Goal: Task Accomplishment & Management: Complete application form

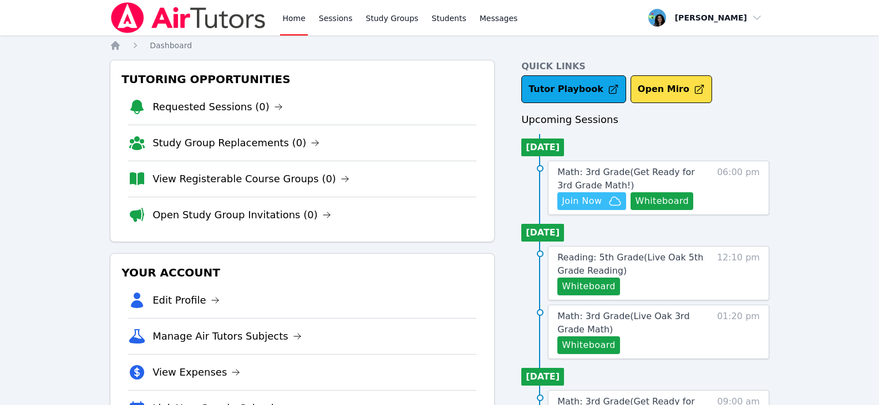
click at [592, 206] on span "Join Now" at bounding box center [582, 201] width 40 height 13
click at [666, 201] on button "Whiteboard" at bounding box center [662, 201] width 63 height 18
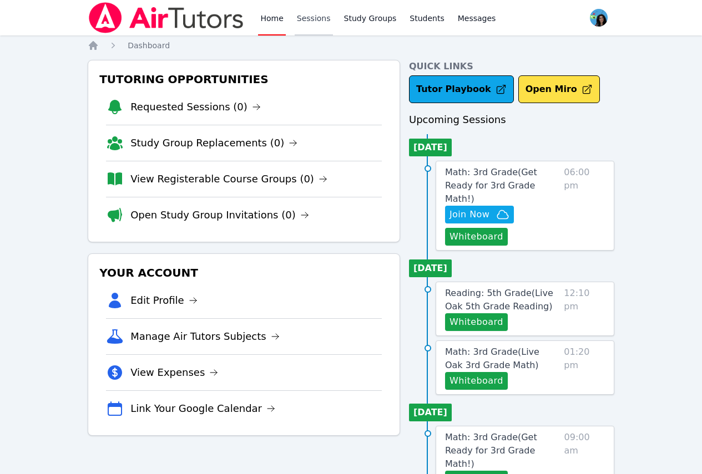
click at [307, 24] on link "Sessions" at bounding box center [314, 18] width 38 height 36
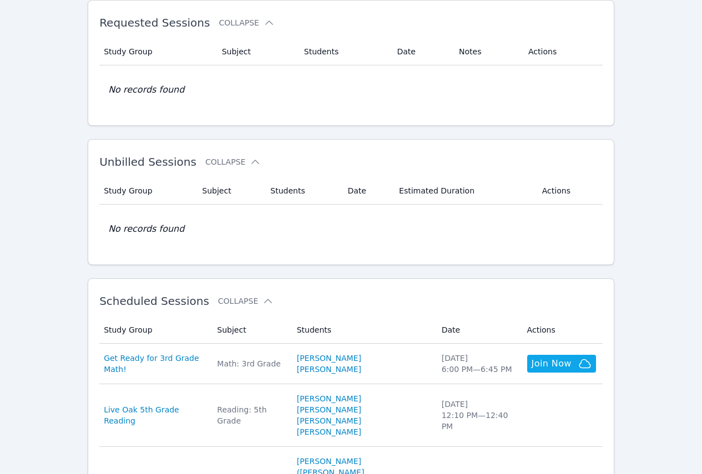
scroll to position [111, 0]
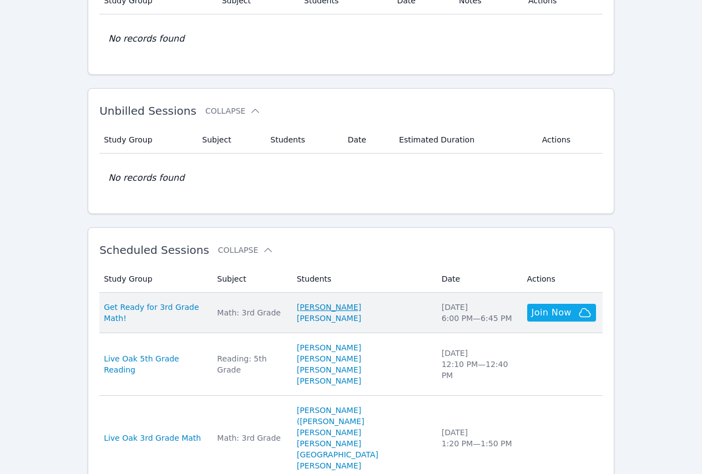
click at [361, 307] on link "[PERSON_NAME]" at bounding box center [329, 307] width 64 height 11
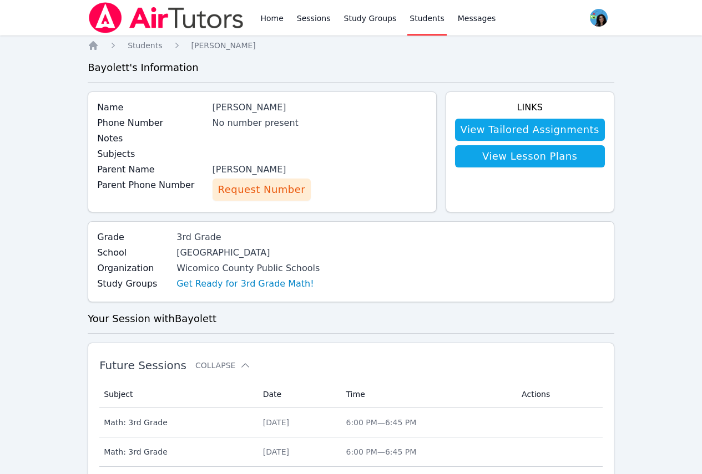
click at [286, 199] on button "Request Number" at bounding box center [261, 190] width 98 height 22
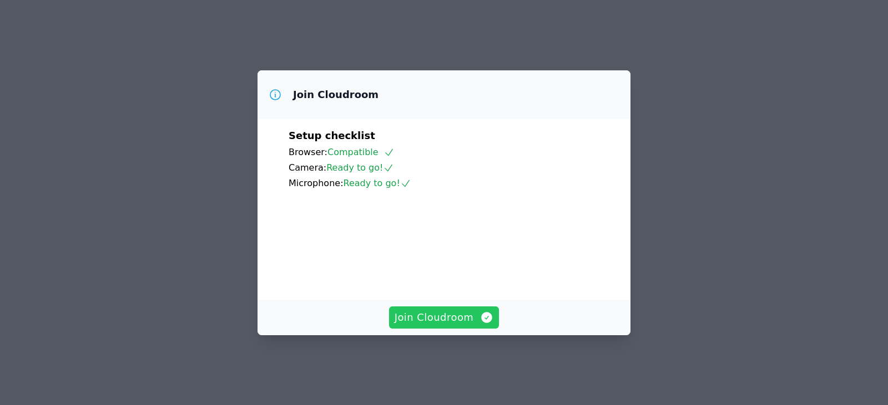
click at [433, 321] on span "Join Cloudroom" at bounding box center [443, 318] width 99 height 16
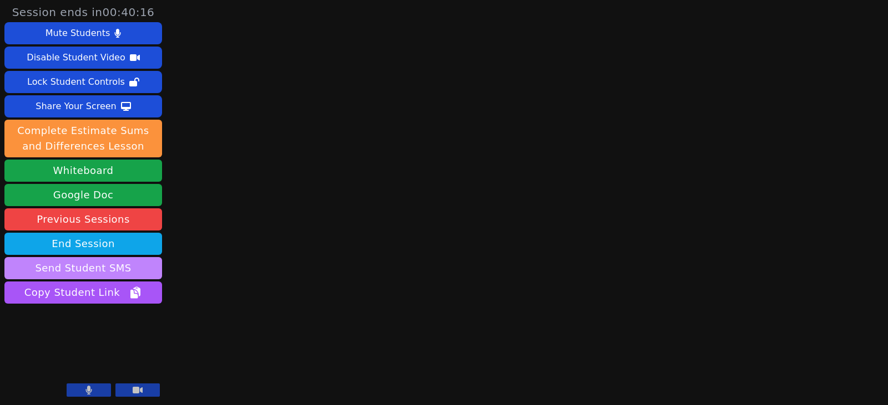
click at [153, 272] on button "Send Student SMS" at bounding box center [83, 268] width 158 height 22
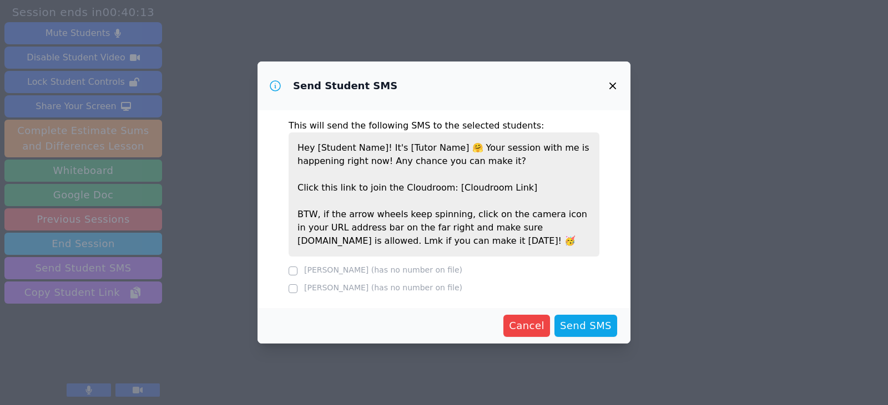
click at [613, 86] on icon "button" at bounding box center [612, 86] width 7 height 7
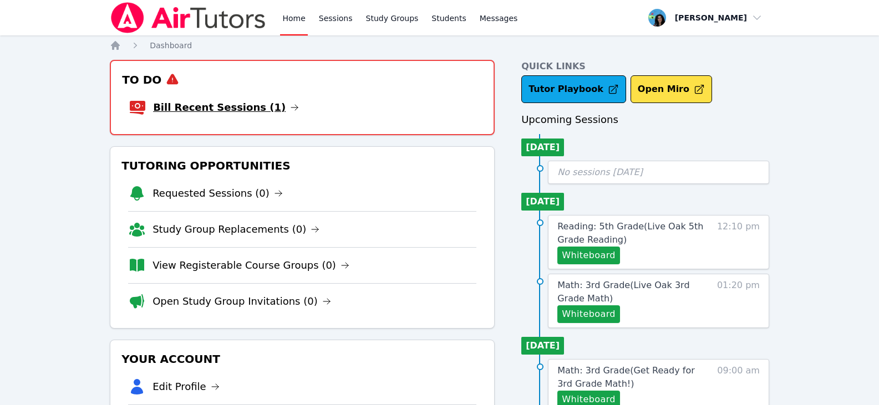
click at [265, 102] on link "Bill Recent Sessions (1)" at bounding box center [226, 108] width 146 height 16
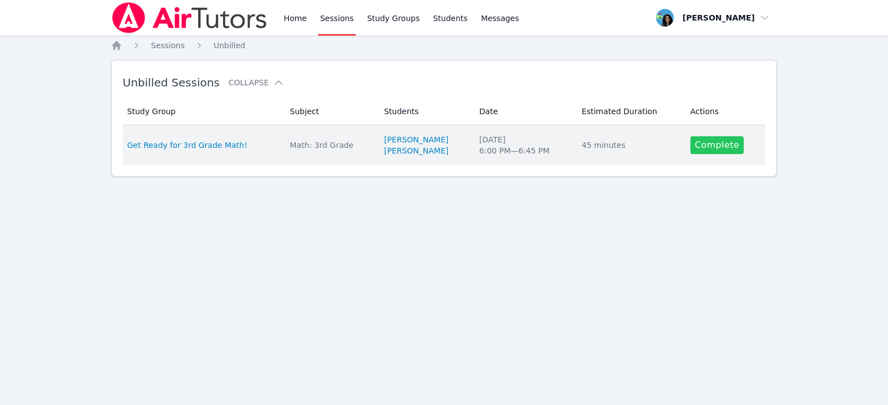
click at [712, 148] on link "Complete" at bounding box center [716, 145] width 53 height 18
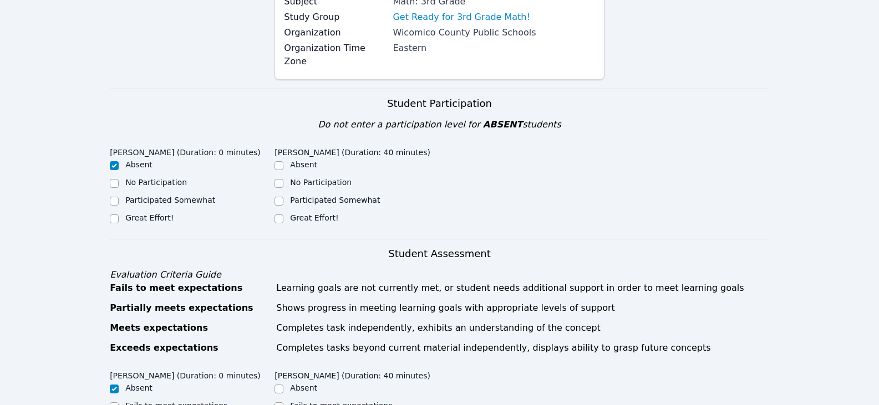
scroll to position [166, 0]
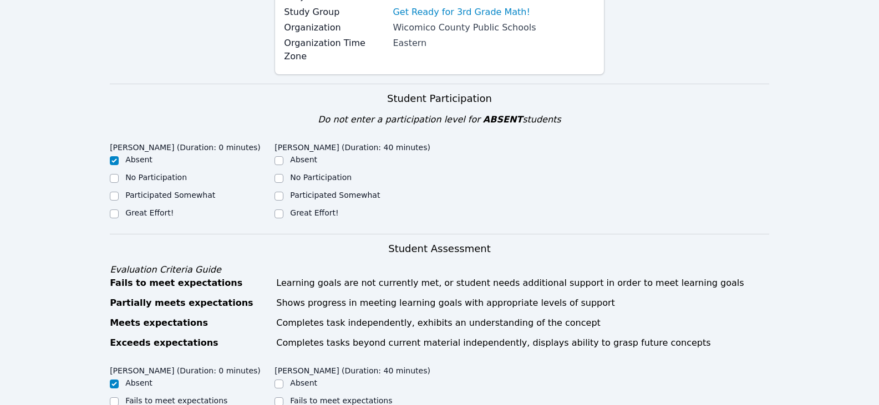
click at [310, 209] on label "Great Effort!" at bounding box center [314, 213] width 48 height 9
click at [283, 210] on input "Great Effort!" at bounding box center [279, 214] width 9 height 9
checkbox input "true"
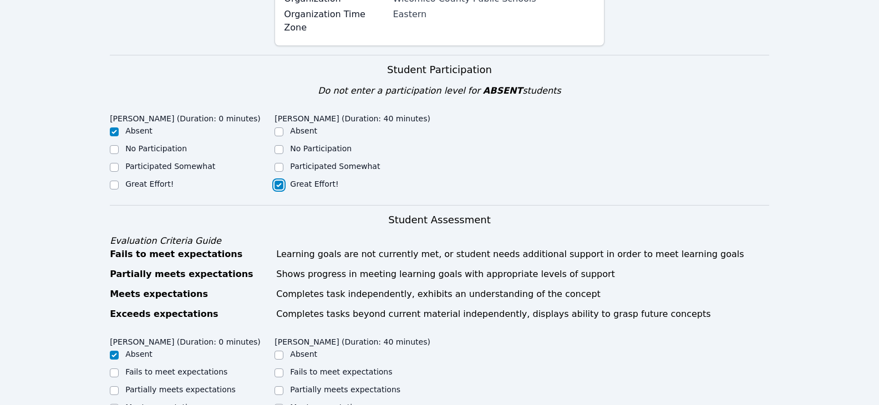
scroll to position [333, 0]
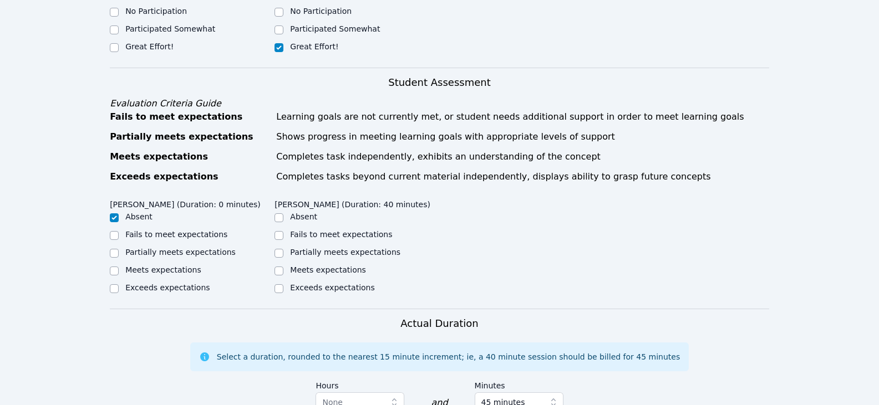
click at [358, 248] on label "Partially meets expectations" at bounding box center [345, 252] width 110 height 9
click at [283, 249] on input "Partially meets expectations" at bounding box center [279, 253] width 9 height 9
checkbox input "true"
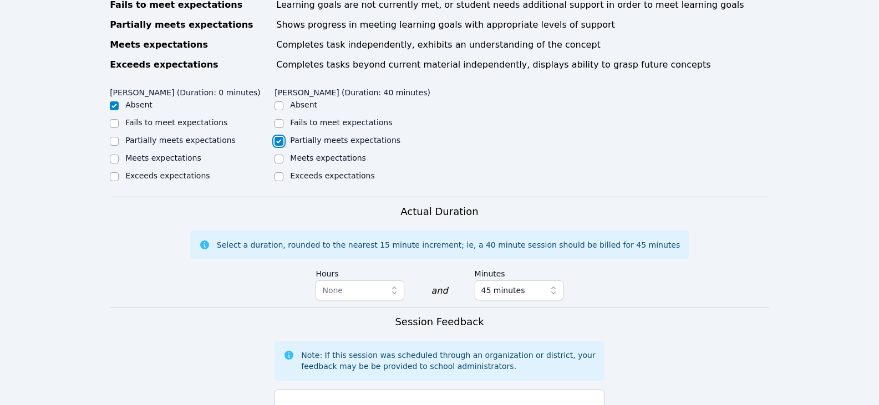
scroll to position [610, 0]
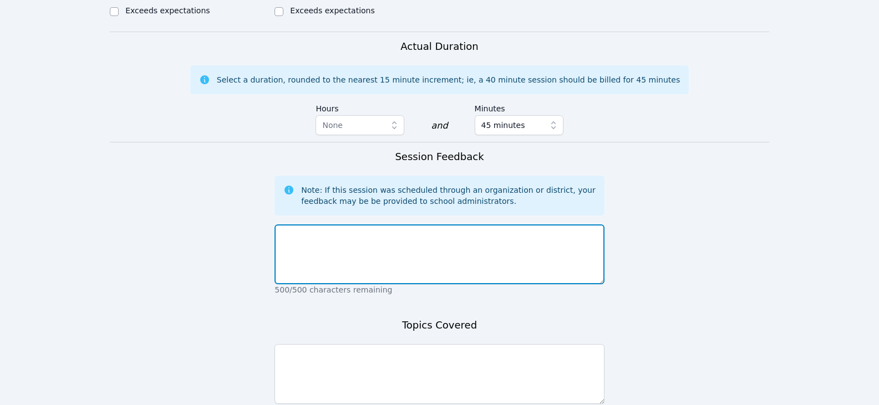
click at [450, 254] on textarea at bounding box center [440, 255] width 330 height 60
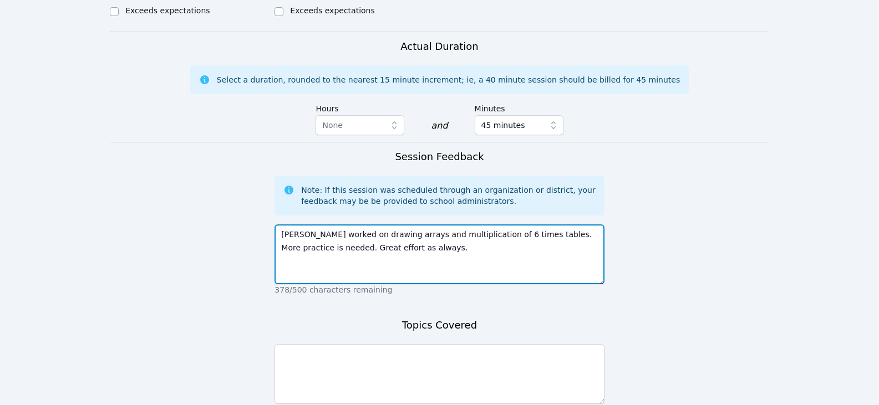
type textarea "[PERSON_NAME] worked on drawing arrays and multiplication of 6 times tables. Mo…"
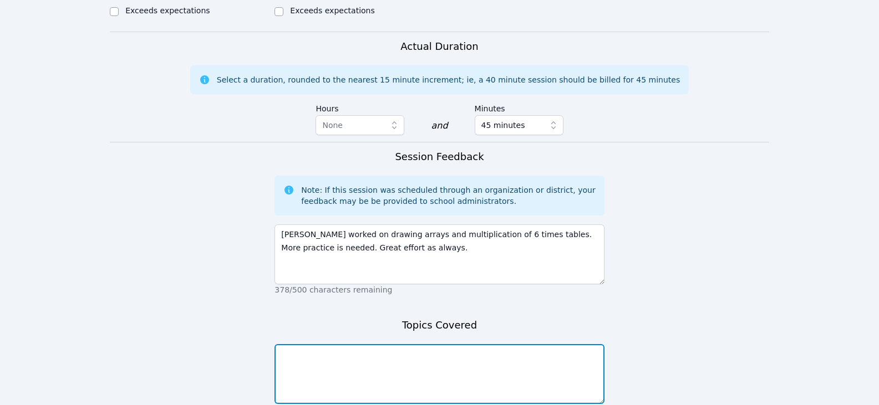
click at [417, 349] on textarea at bounding box center [440, 374] width 330 height 60
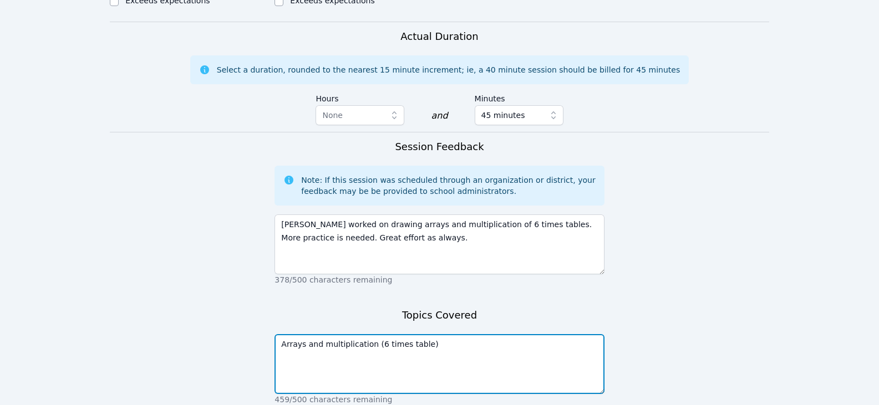
scroll to position [698, 0]
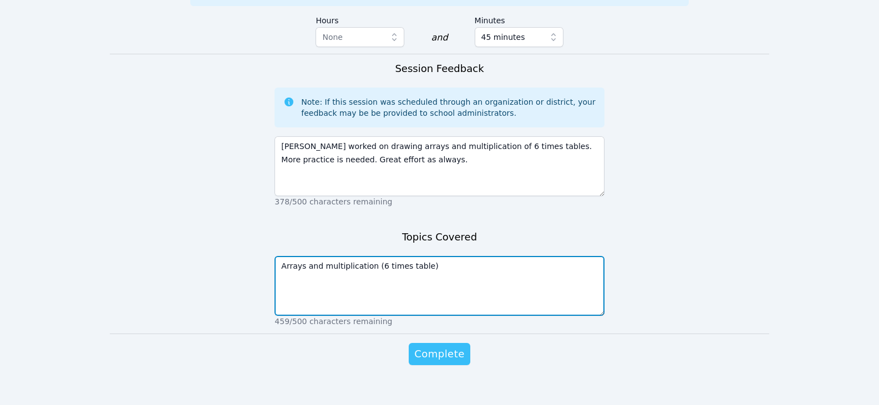
type textarea "Arrays and multiplication (6 times table)"
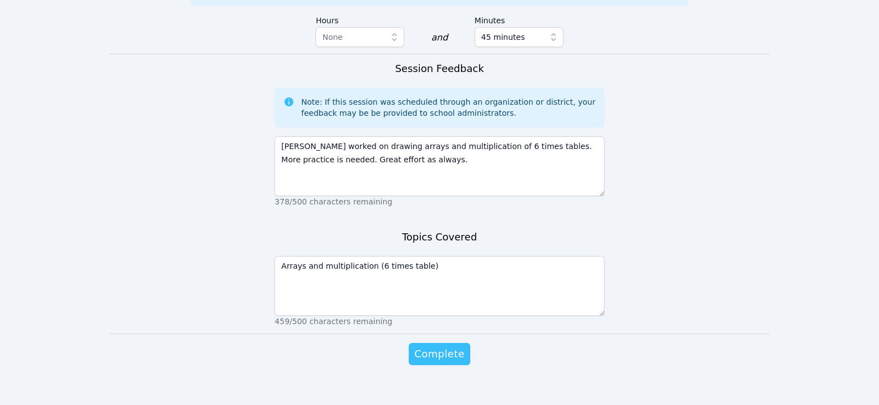
click at [434, 347] on span "Complete" at bounding box center [439, 355] width 50 height 16
